Goal: Transaction & Acquisition: Purchase product/service

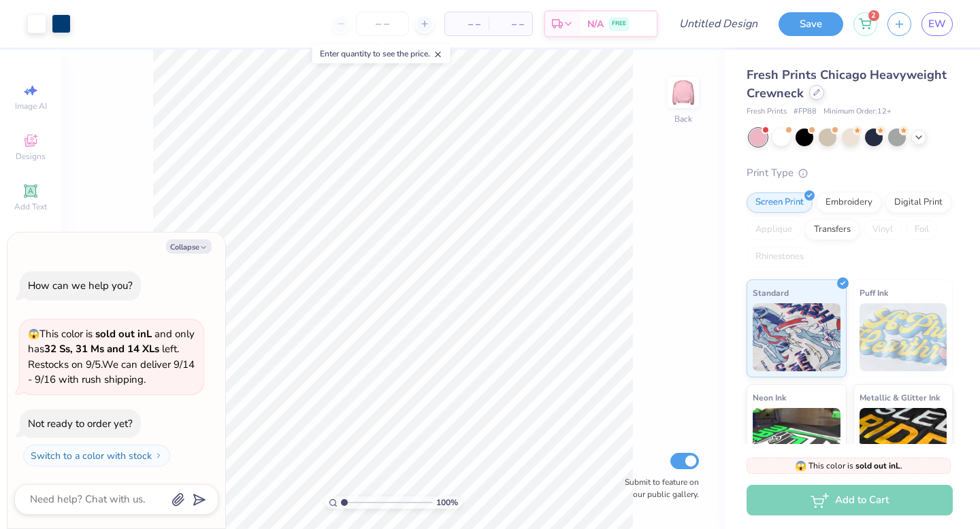
click at [816, 94] on icon at bounding box center [816, 92] width 7 height 7
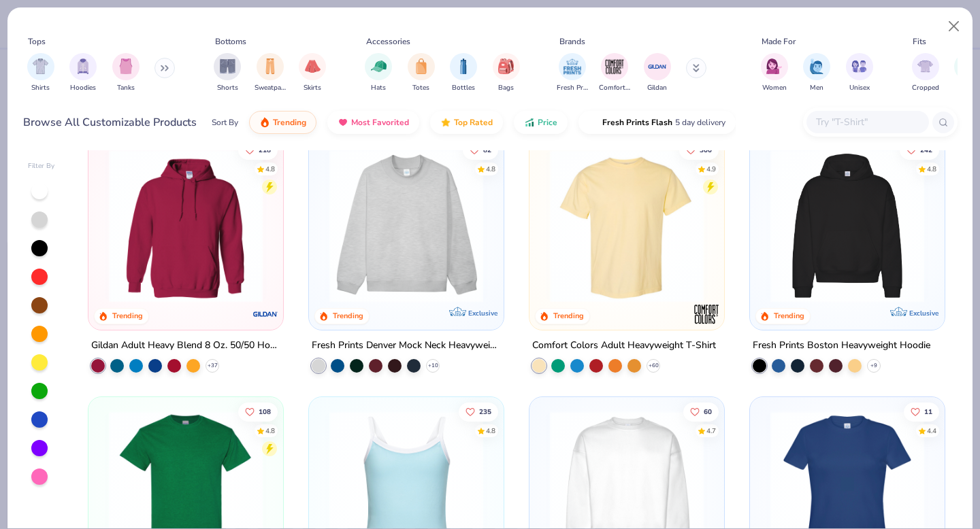
scroll to position [24, 0]
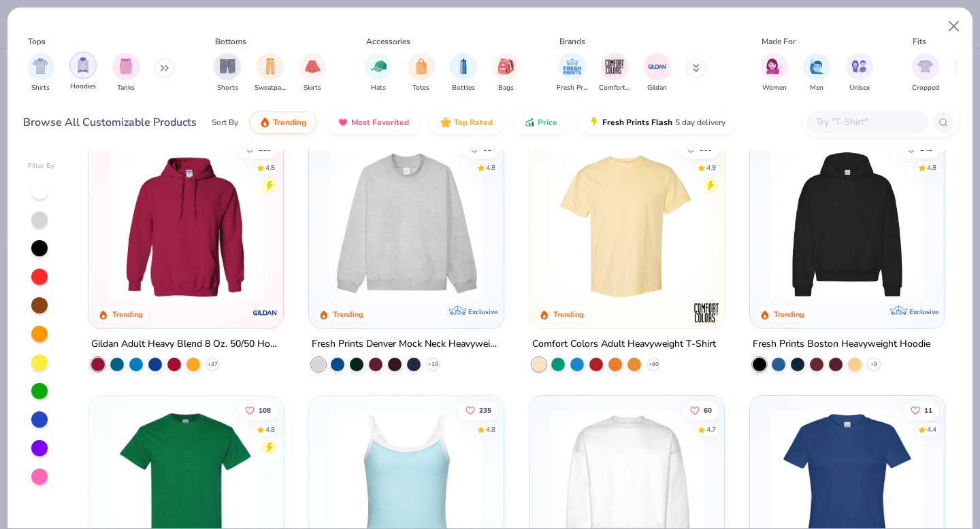
click at [90, 67] on div "filter for Hoodies" at bounding box center [82, 65] width 27 height 27
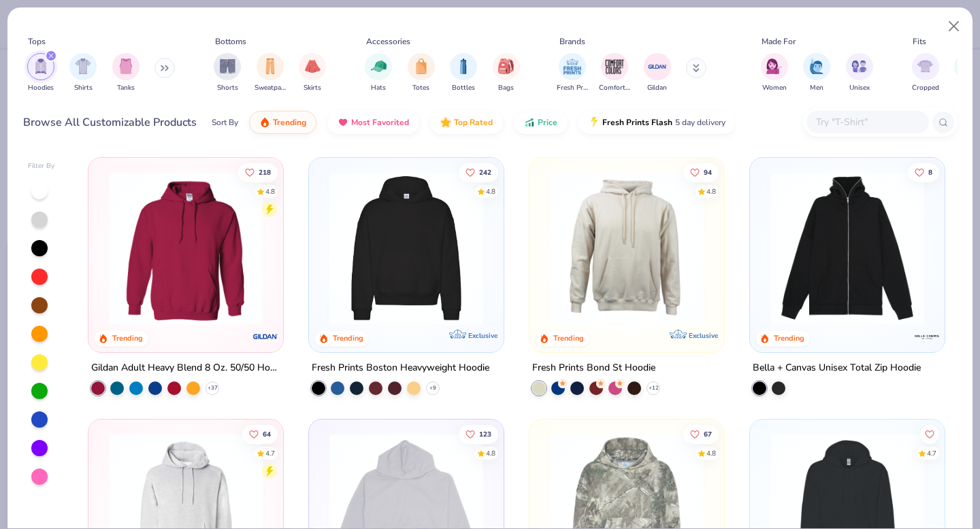
scroll to position [1, 0]
click at [541, 131] on div "Sort By Trending Most Favorited Top Rated Price Fresh Prints Flash 5 day delive…" at bounding box center [474, 122] width 524 height 38
click at [531, 120] on icon "button" at bounding box center [532, 120] width 2 height 5
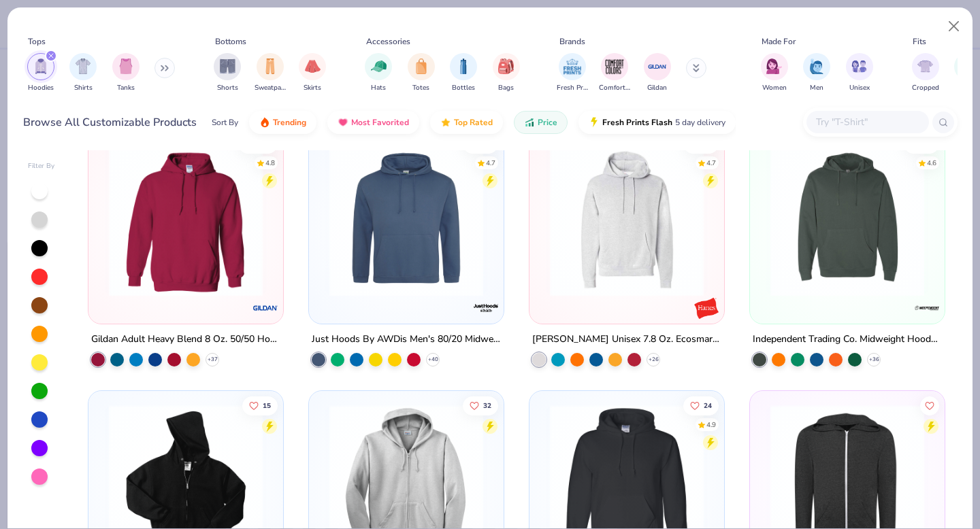
scroll to position [289, 0]
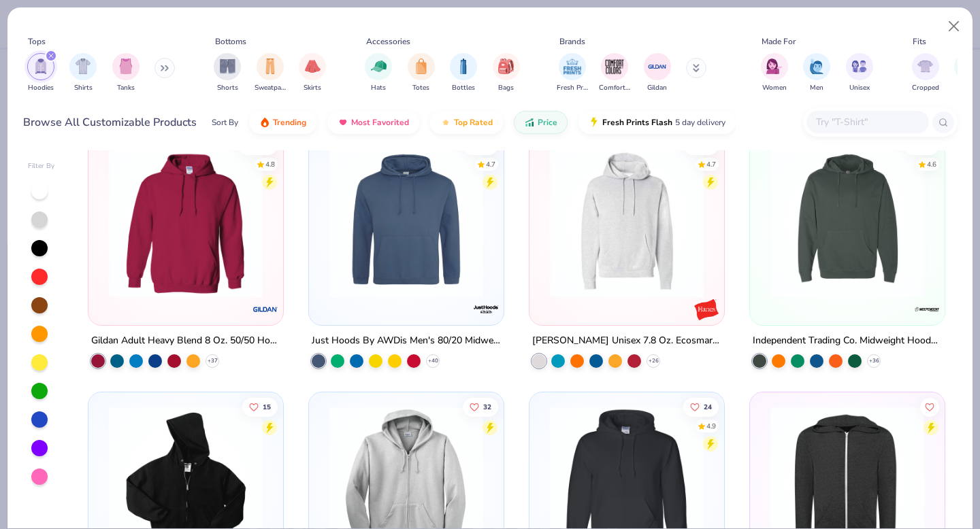
click at [201, 252] on img at bounding box center [185, 221] width 167 height 154
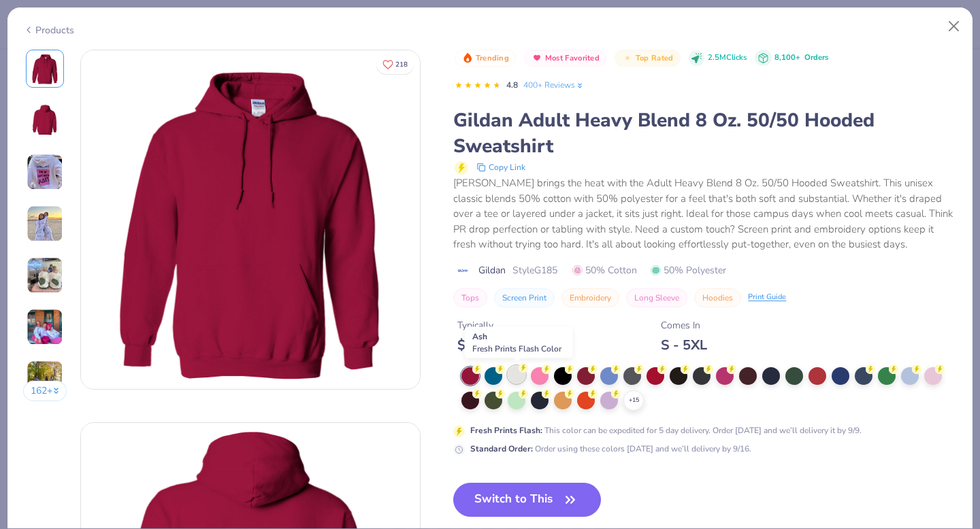
click at [516, 377] on div at bounding box center [517, 375] width 18 height 18
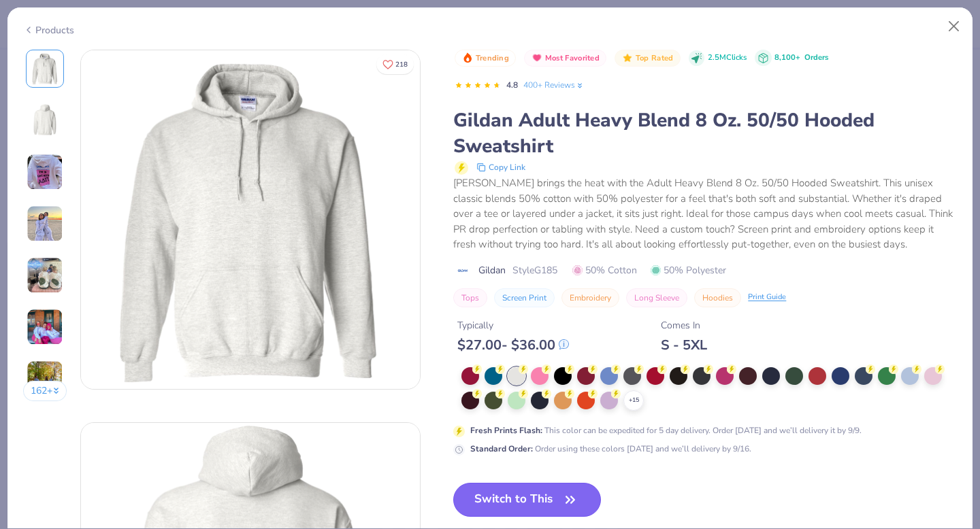
click at [555, 506] on button "Switch to This" at bounding box center [527, 500] width 148 height 34
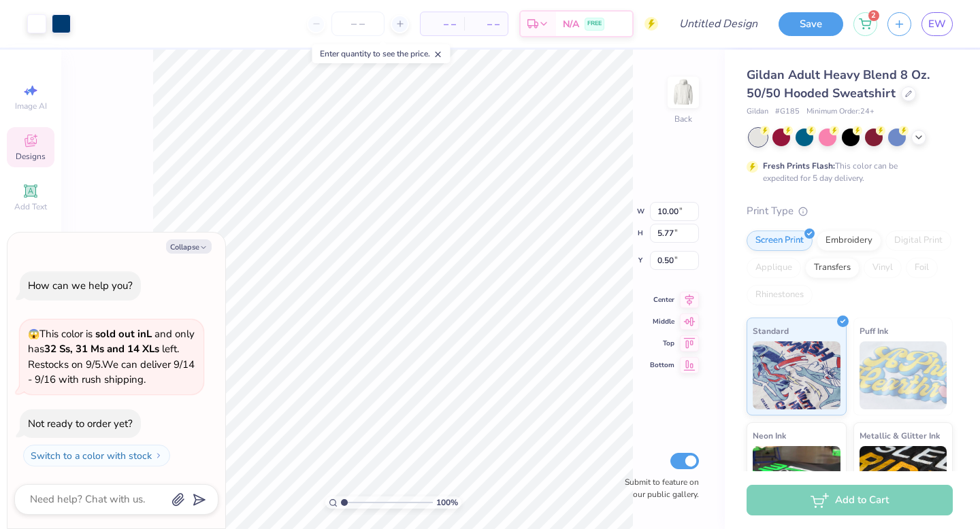
type textarea "x"
type input "1.48"
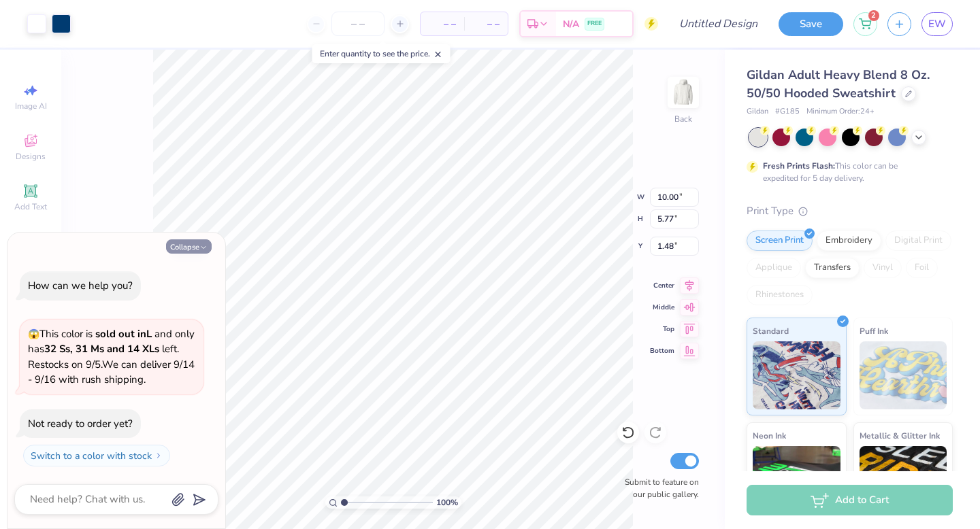
click at [186, 250] on button "Collapse" at bounding box center [189, 247] width 46 height 14
type textarea "x"
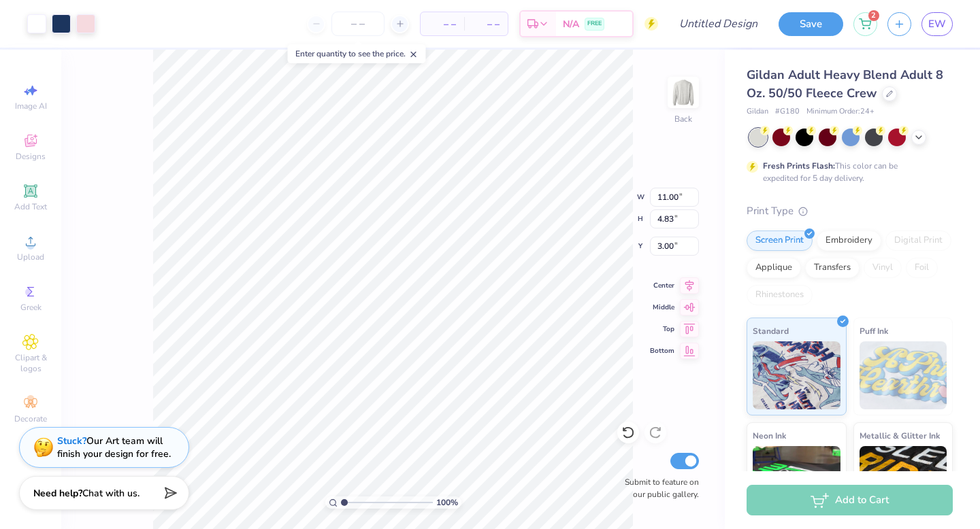
type input "2.77"
click at [886, 93] on icon at bounding box center [889, 92] width 7 height 7
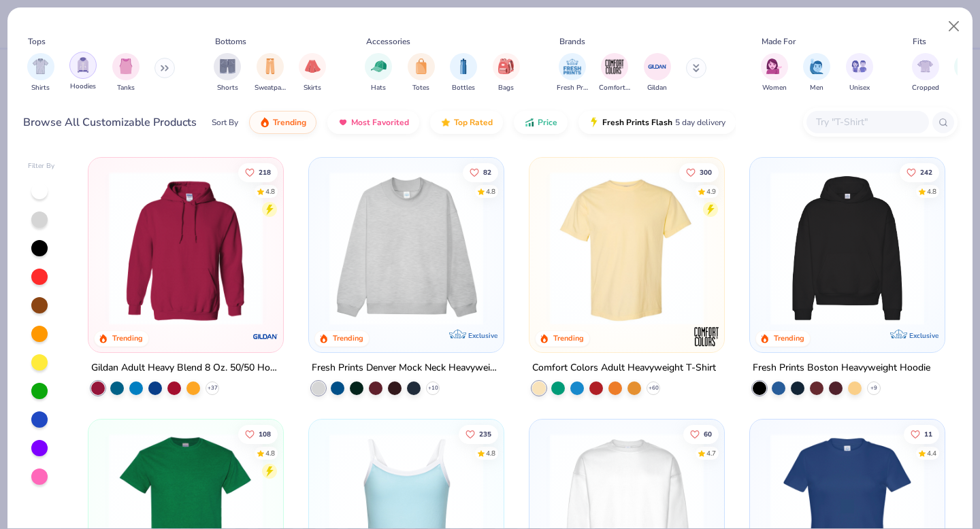
click at [81, 76] on div "filter for Hoodies" at bounding box center [82, 65] width 27 height 27
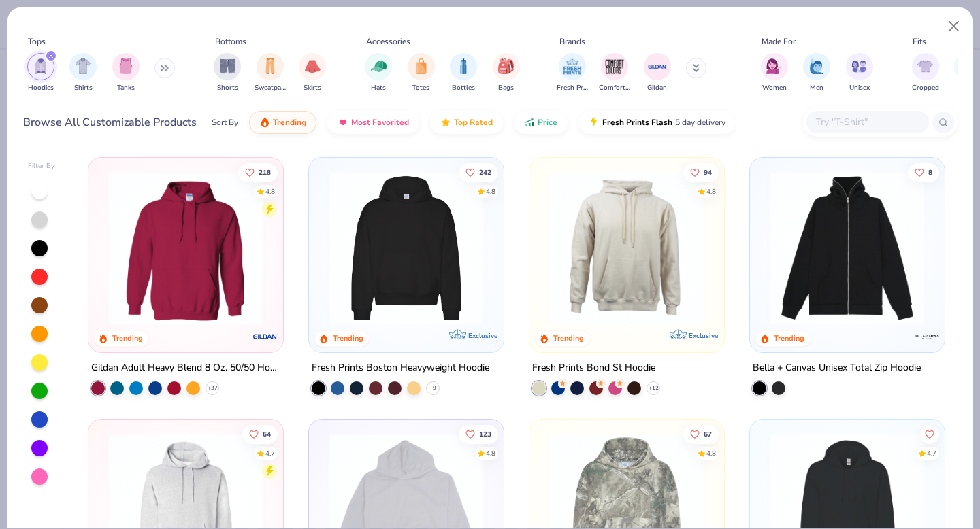
click at [221, 257] on img at bounding box center [185, 248] width 167 height 154
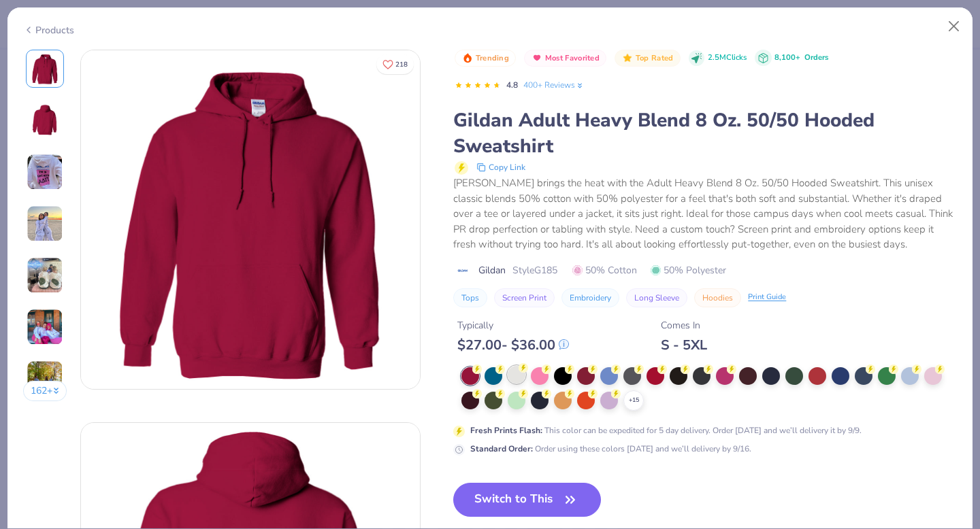
click at [518, 372] on div at bounding box center [517, 375] width 18 height 18
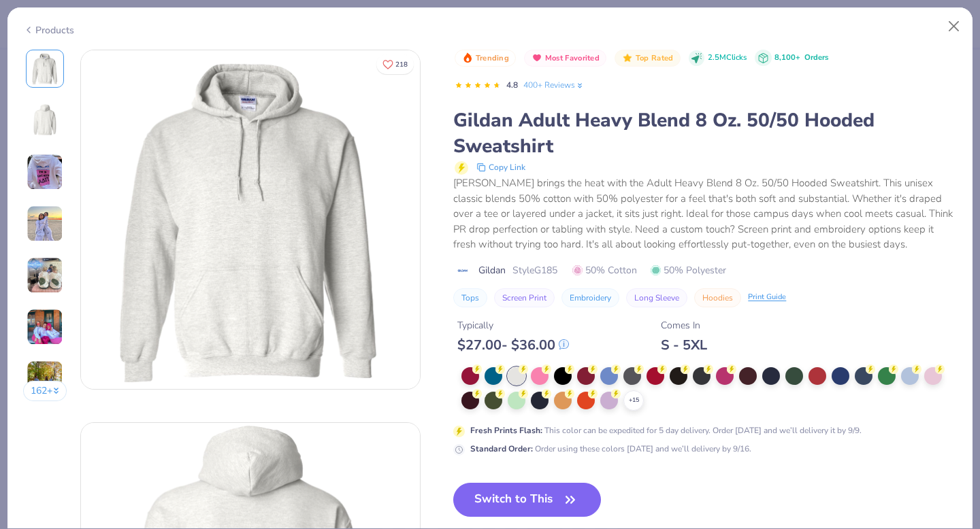
click at [48, 329] on img at bounding box center [45, 327] width 37 height 37
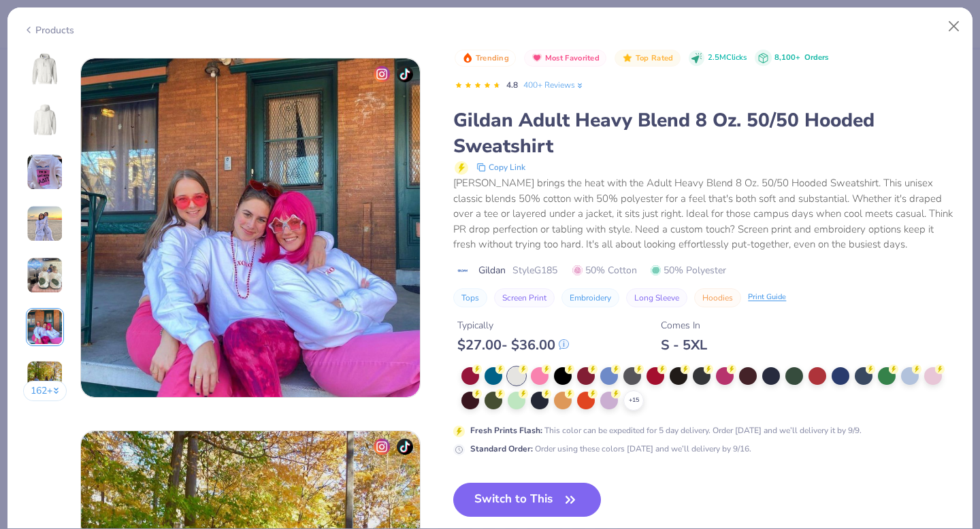
scroll to position [1864, 0]
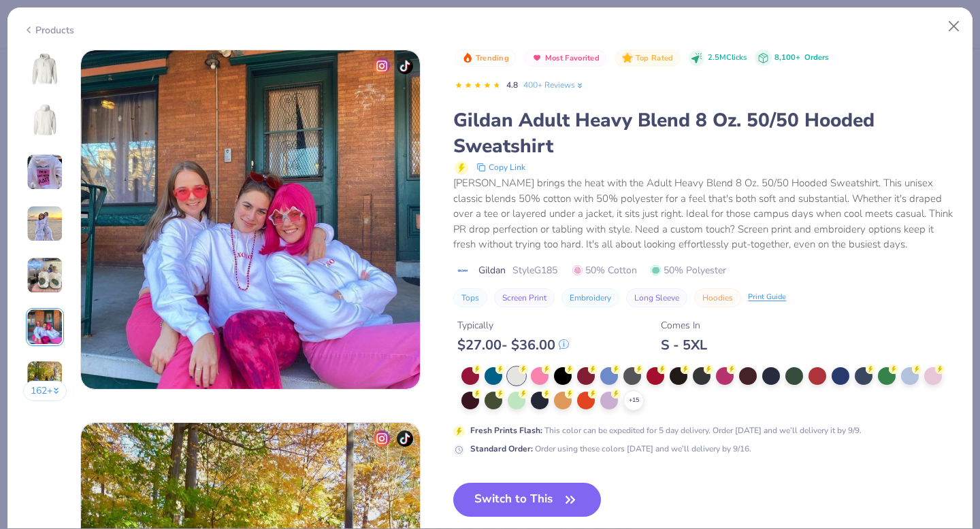
click at [52, 288] on img at bounding box center [45, 275] width 37 height 37
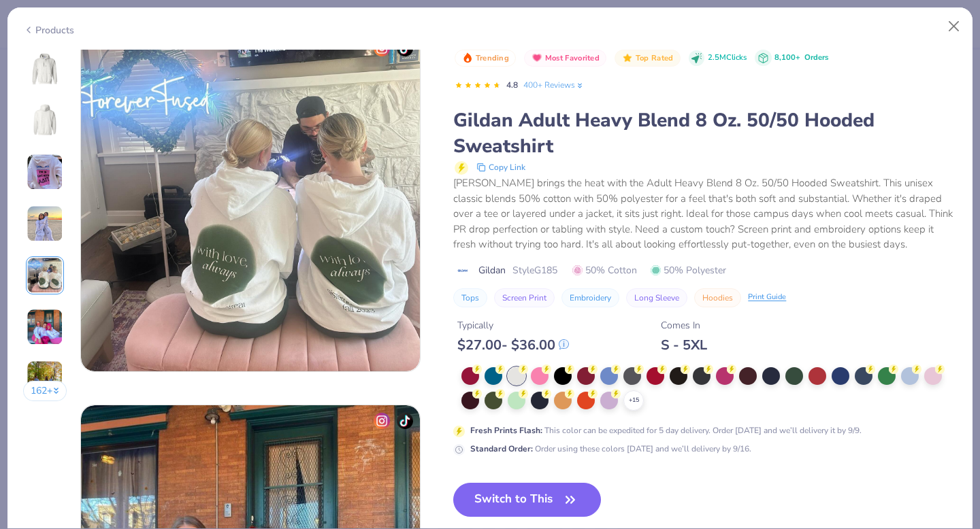
scroll to position [1491, 0]
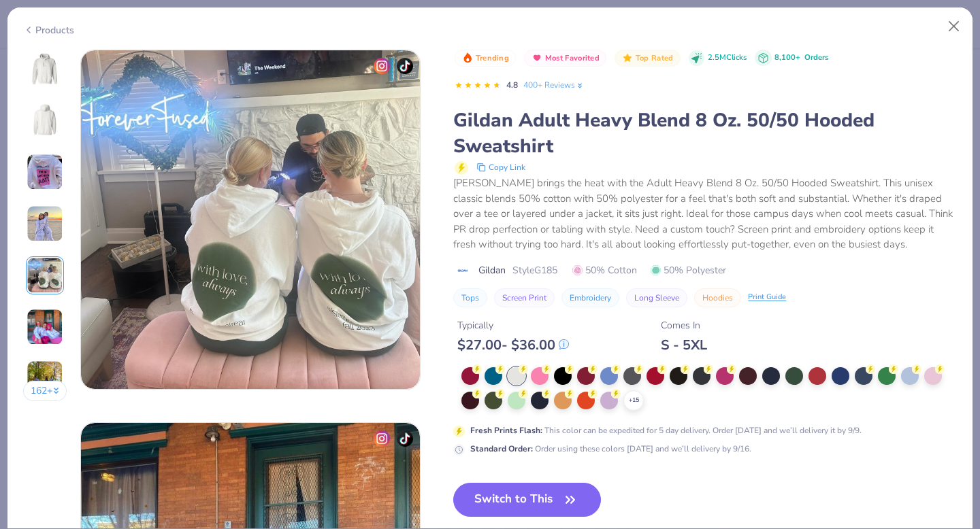
click at [52, 234] on img at bounding box center [45, 223] width 37 height 37
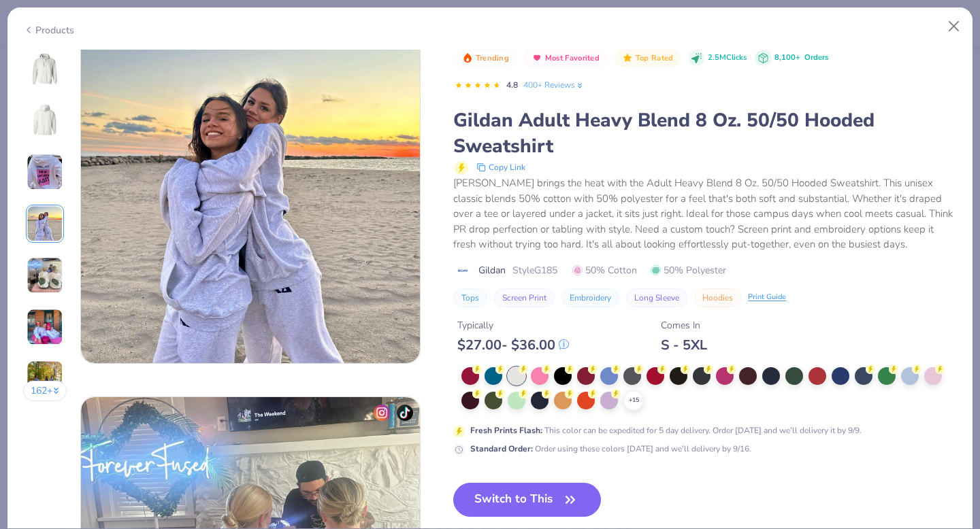
scroll to position [1119, 0]
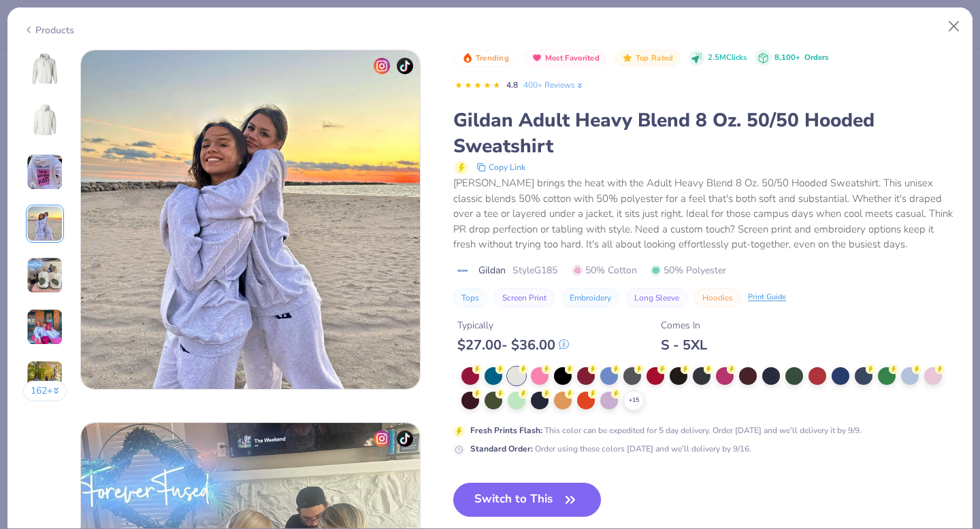
click at [52, 165] on img at bounding box center [45, 172] width 37 height 37
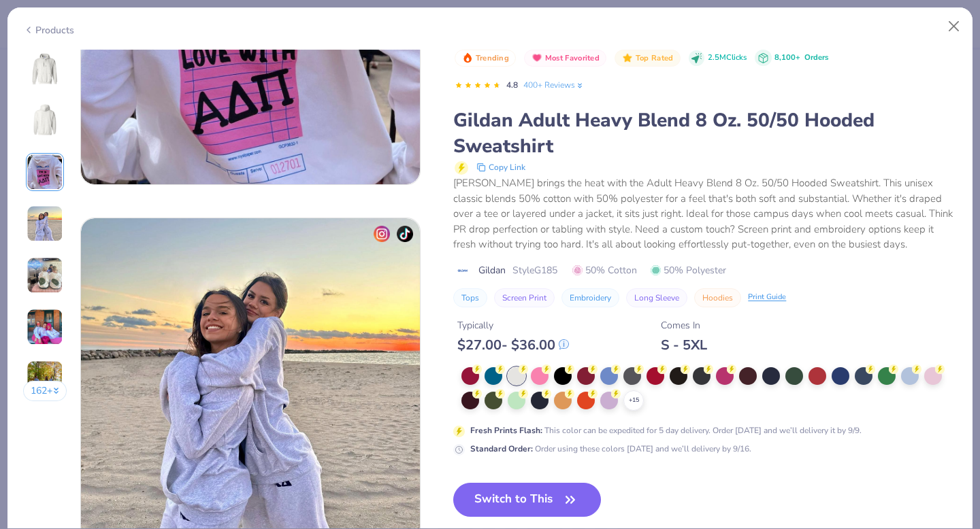
click at [40, 389] on button "162 +" at bounding box center [45, 391] width 44 height 20
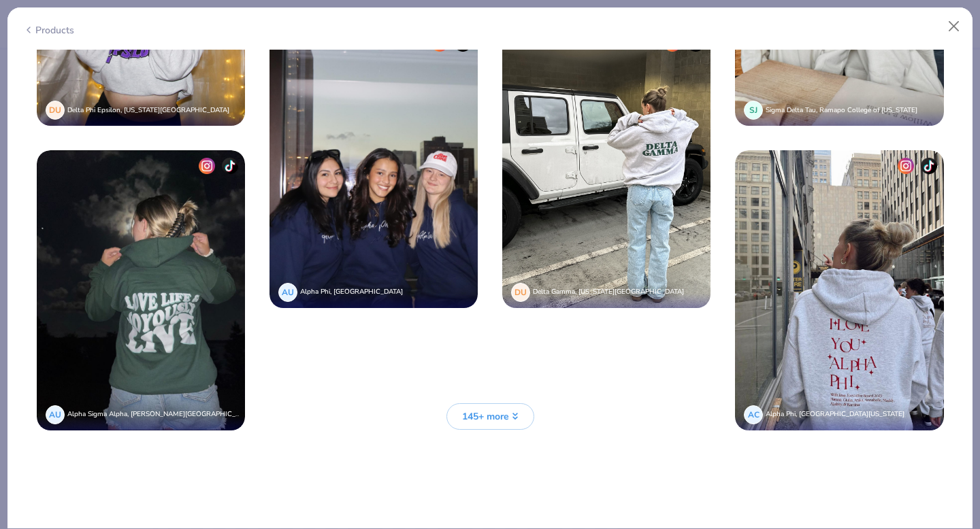
scroll to position [3577, 0]
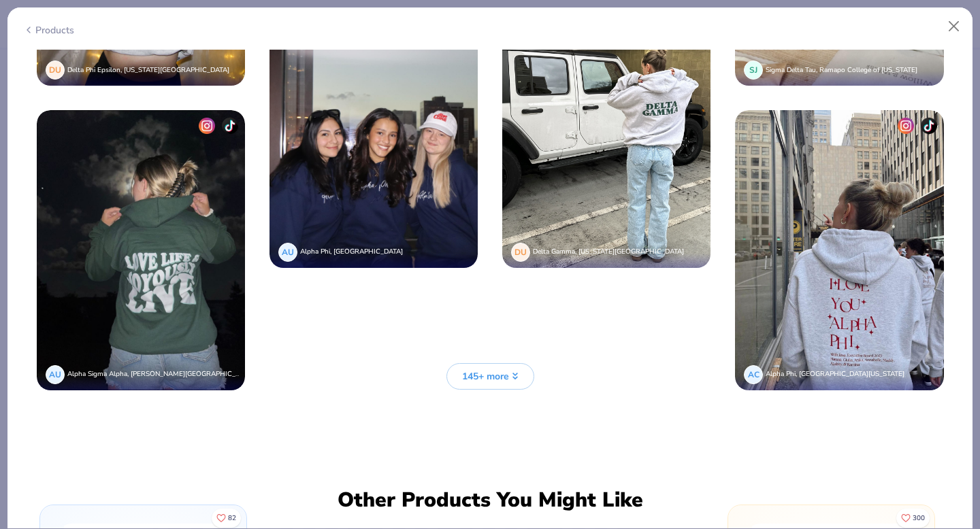
click at [505, 380] on span "145+ more" at bounding box center [485, 376] width 47 height 14
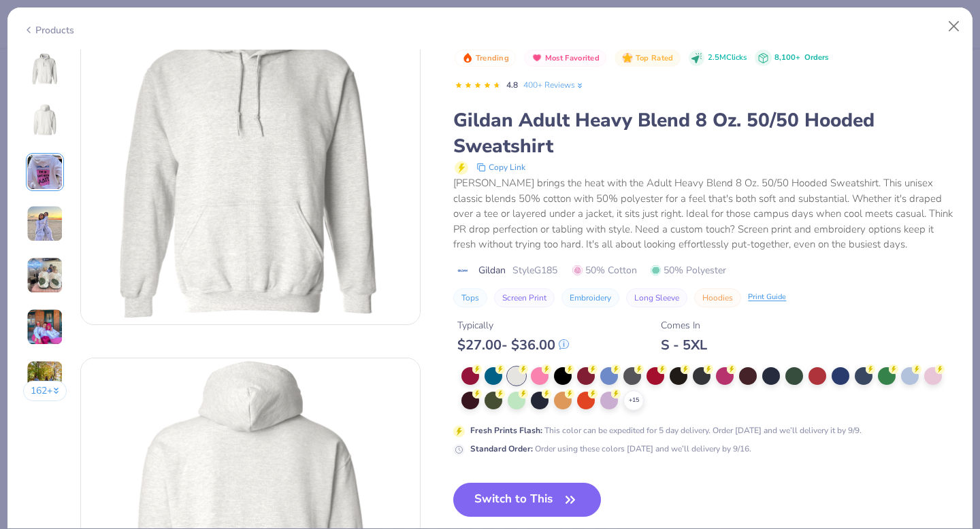
scroll to position [65, 0]
click at [543, 497] on button "Switch to This" at bounding box center [527, 500] width 148 height 34
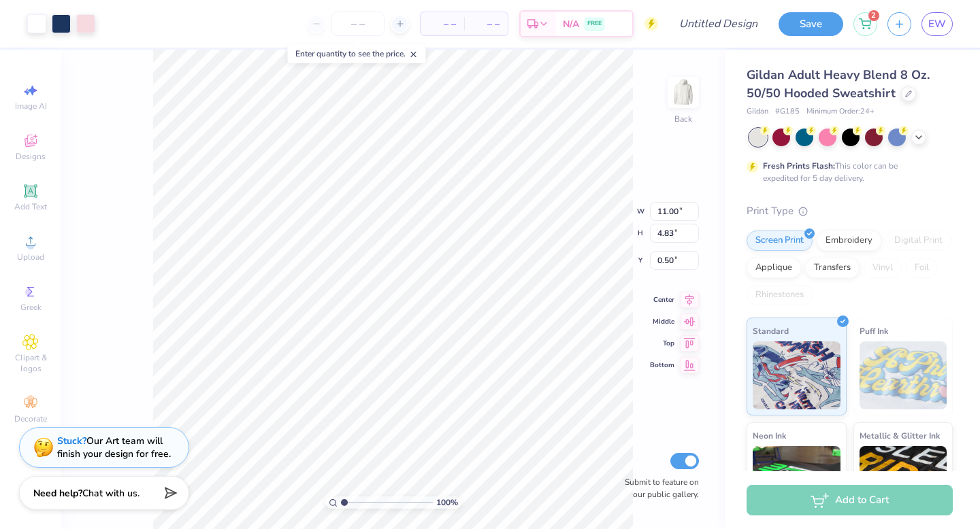
type input "3.00"
click at [766, 202] on div "Gildan Adult Heavy Blend 8 Oz. 50/50 Hooded Sweatshirt Gildan # G185 Minimum Or…" at bounding box center [849, 345] width 206 height 559
click at [34, 110] on span "Image AI" at bounding box center [31, 106] width 32 height 11
select select "4"
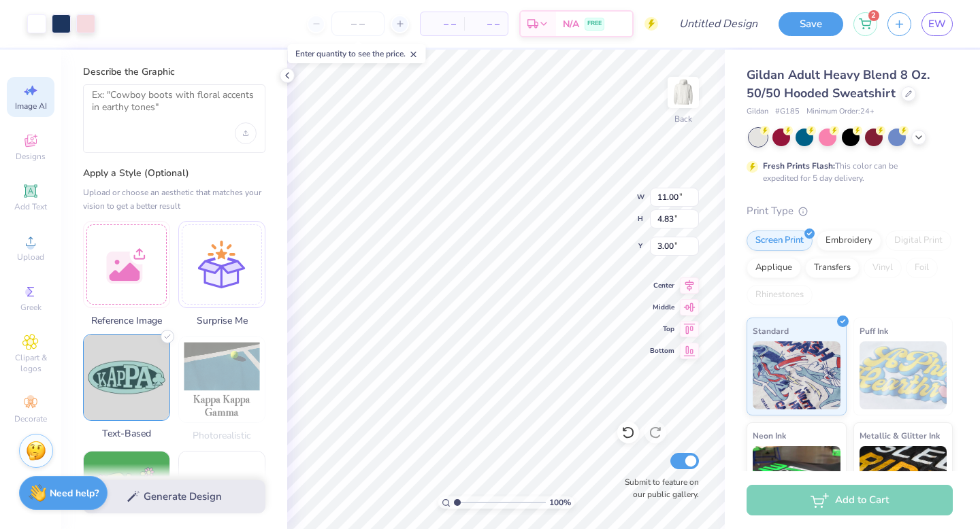
scroll to position [24, 0]
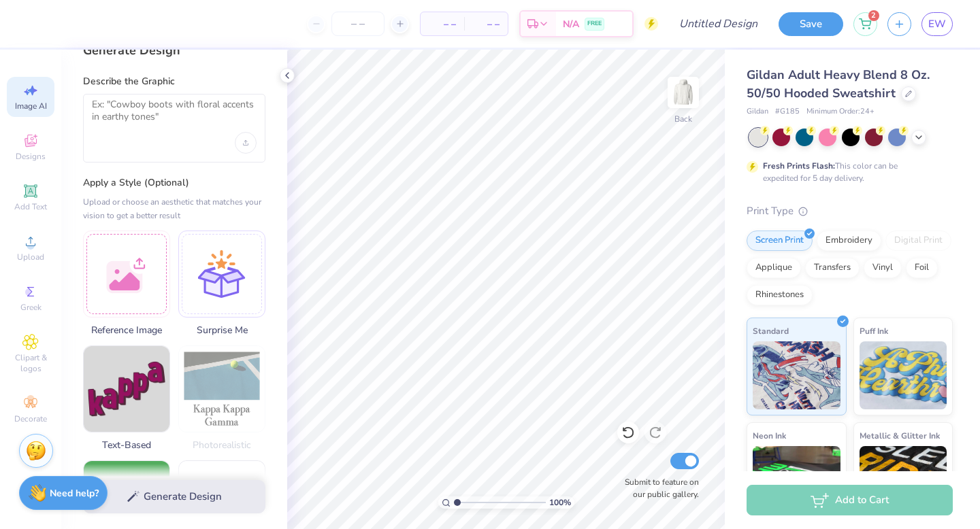
click at [161, 135] on div at bounding box center [174, 128] width 182 height 69
click at [154, 114] on textarea at bounding box center [174, 116] width 165 height 34
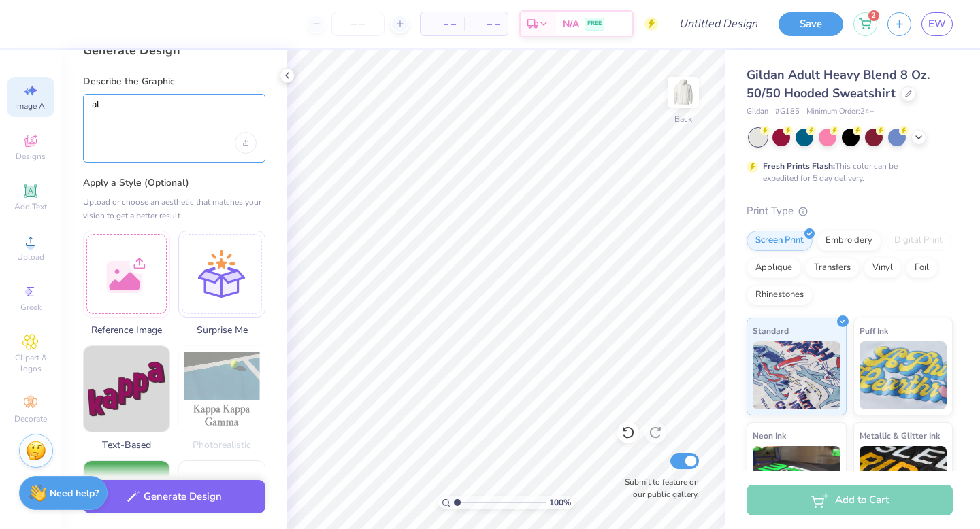
type textarea "a"
type textarea "A"
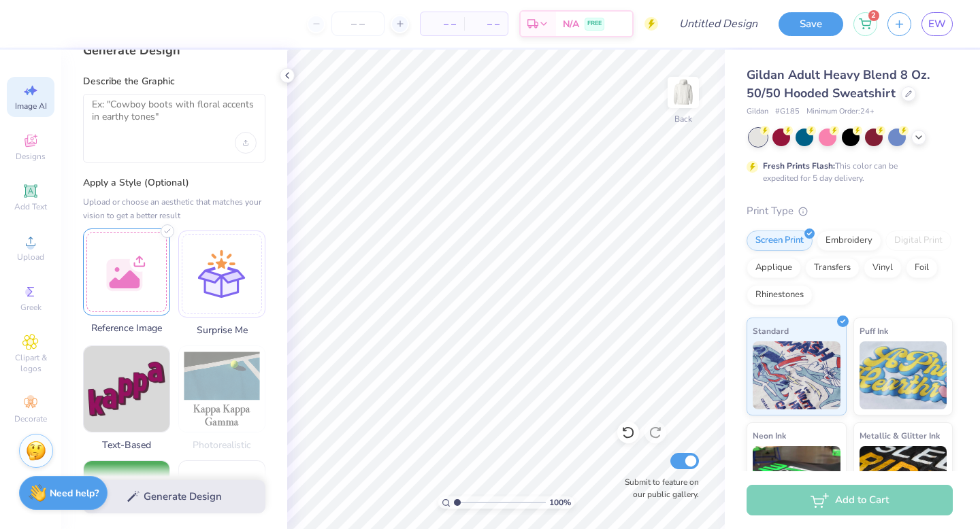
click at [131, 296] on div at bounding box center [126, 272] width 87 height 87
click at [221, 276] on div at bounding box center [221, 272] width 87 height 87
click at [202, 106] on textarea at bounding box center [174, 116] width 165 height 34
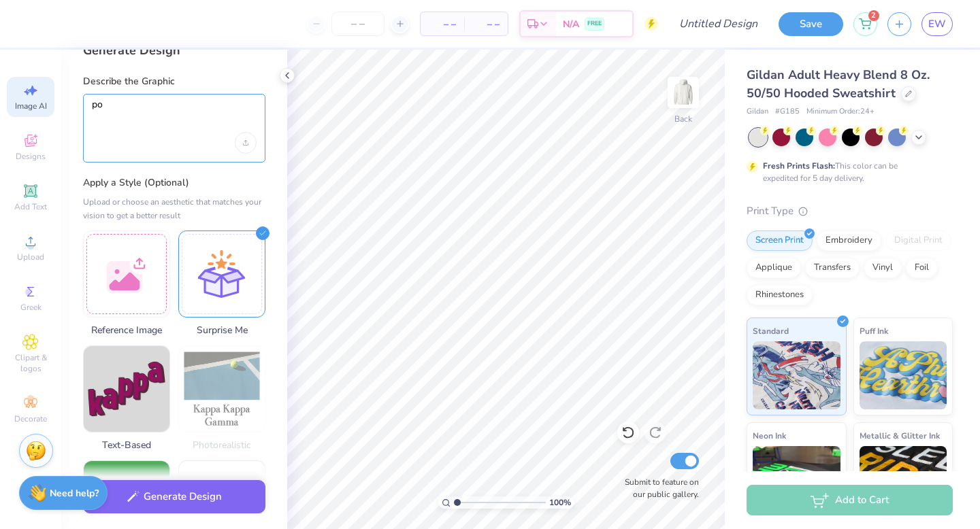
type textarea "p"
type textarea "s"
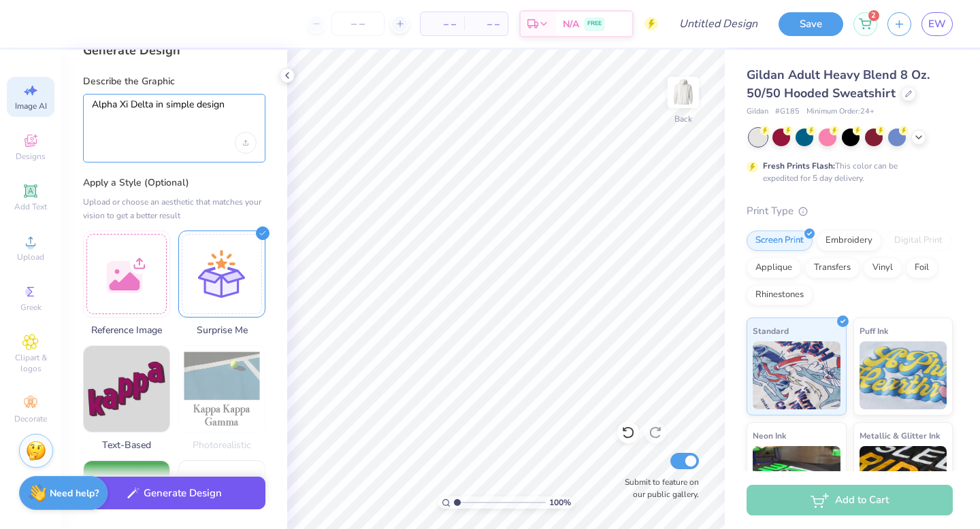
type textarea "Alpha Xi Delta in simple design"
click at [163, 502] on button "Generate Design" at bounding box center [174, 493] width 182 height 33
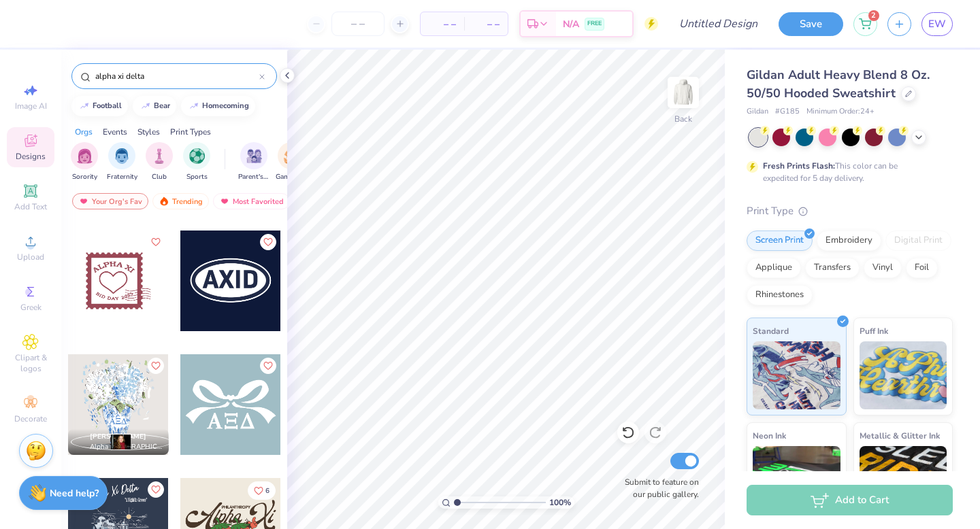
scroll to position [4945, 0]
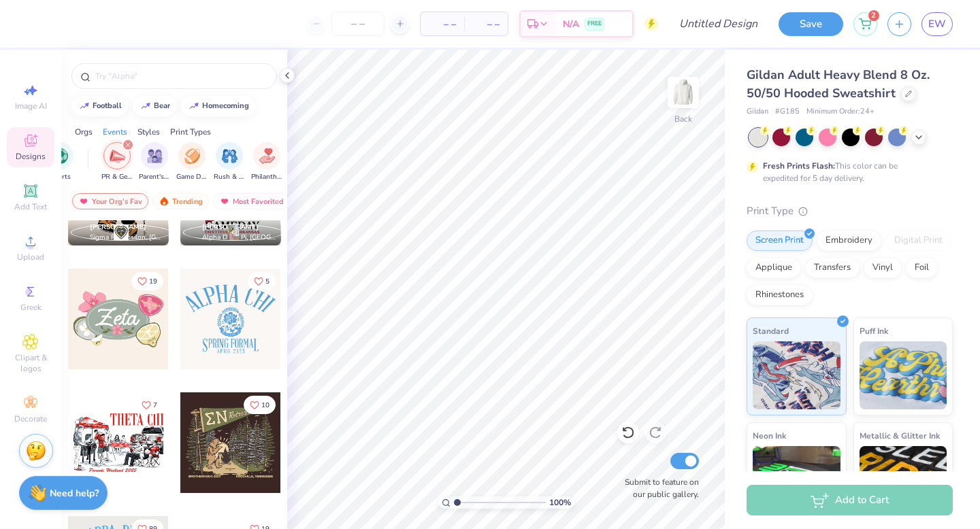
scroll to position [1137, 0]
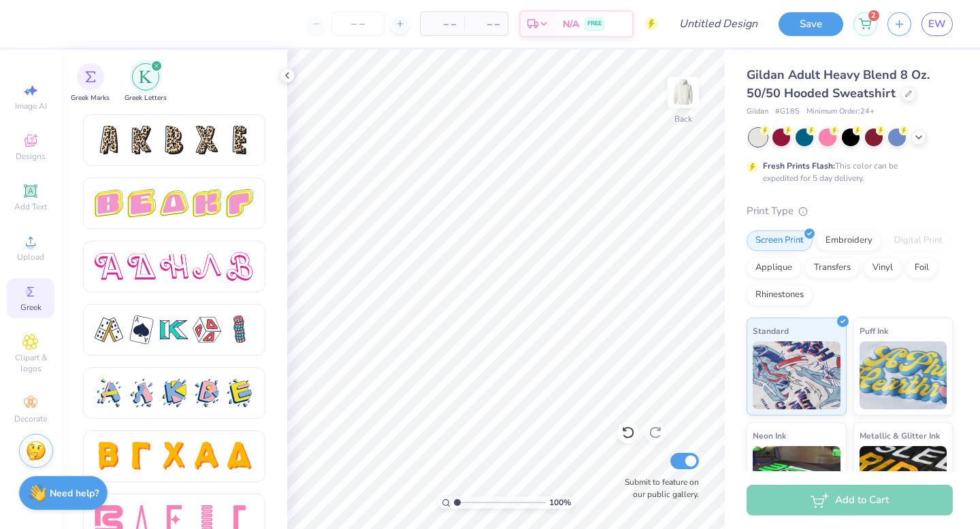
scroll to position [2300, 0]
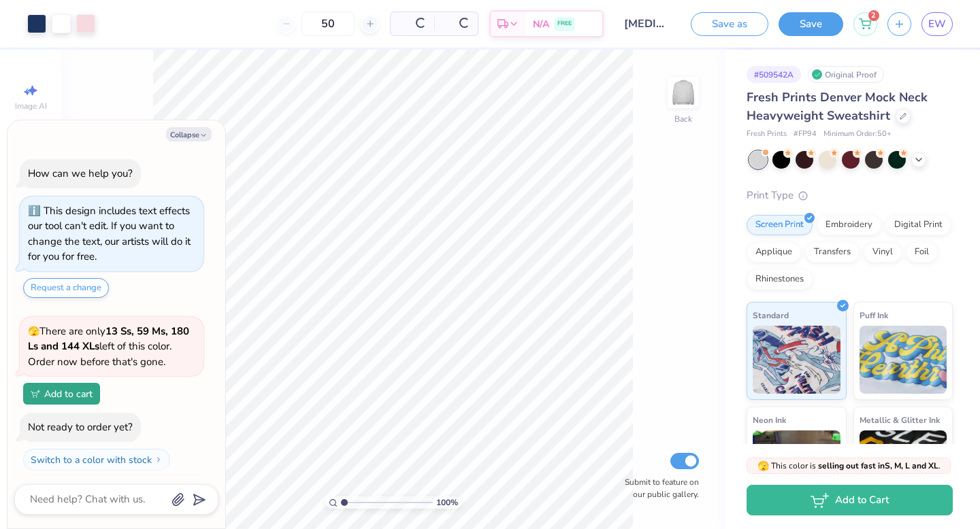
scroll to position [29, 0]
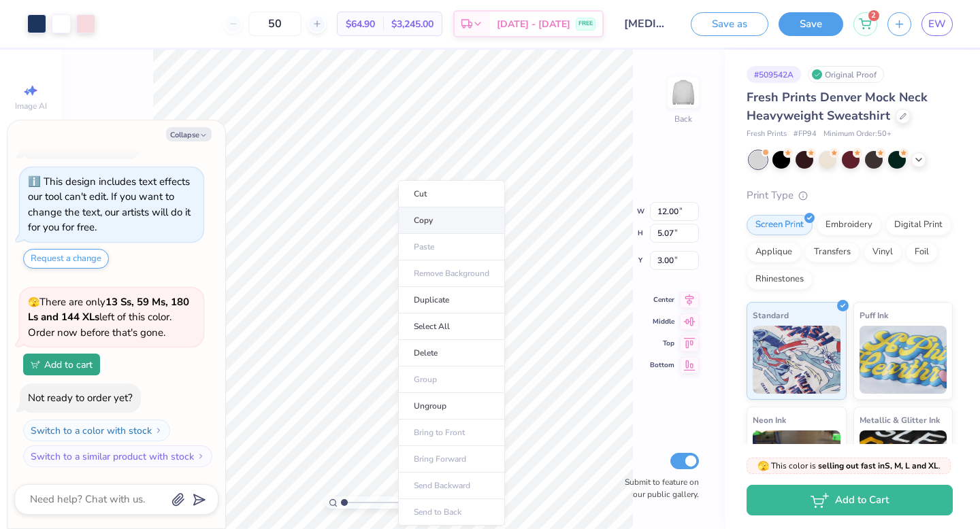
click at [426, 216] on li "Copy" at bounding box center [451, 221] width 107 height 27
type textarea "x"
click at [299, 24] on input "50" at bounding box center [274, 24] width 53 height 24
type input "5"
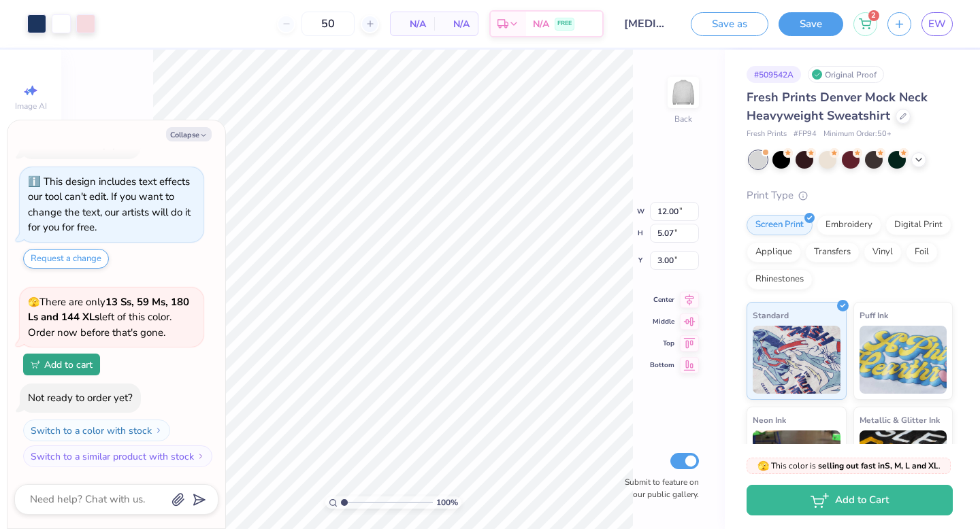
click at [171, 45] on div "50 N/A Per Item N/A Total Est. Delivery N/A FREE" at bounding box center [354, 24] width 498 height 48
click at [301, 20] on input "50" at bounding box center [274, 24] width 53 height 24
type input "5"
type input "50"
